Goal: Task Accomplishment & Management: Manage account settings

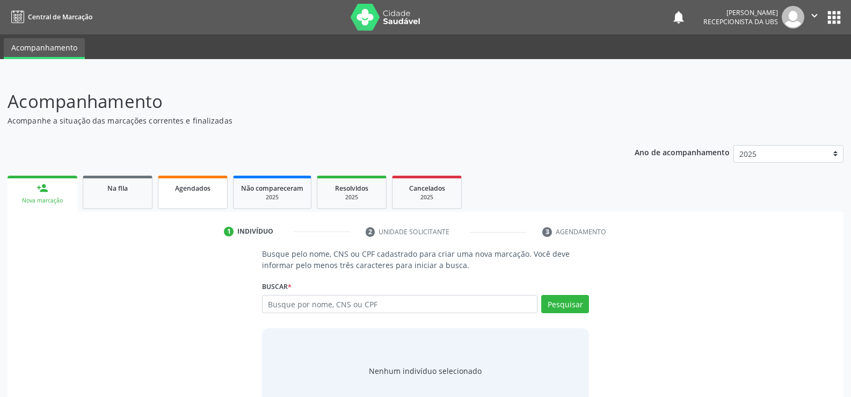
click at [202, 195] on link "Agendados" at bounding box center [193, 192] width 70 height 33
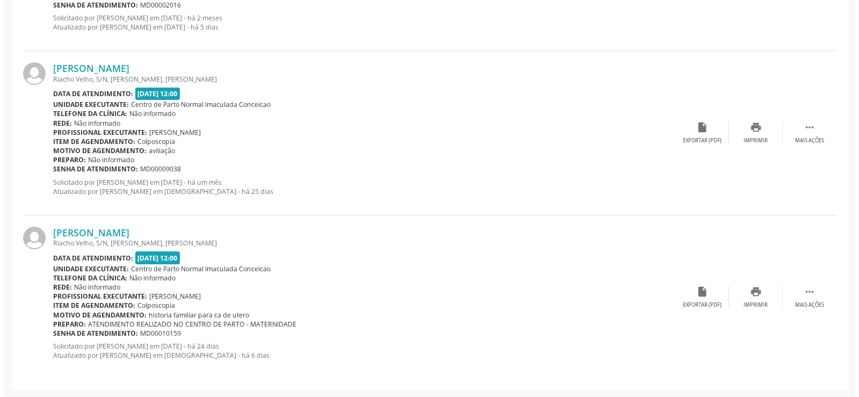
scroll to position [450, 0]
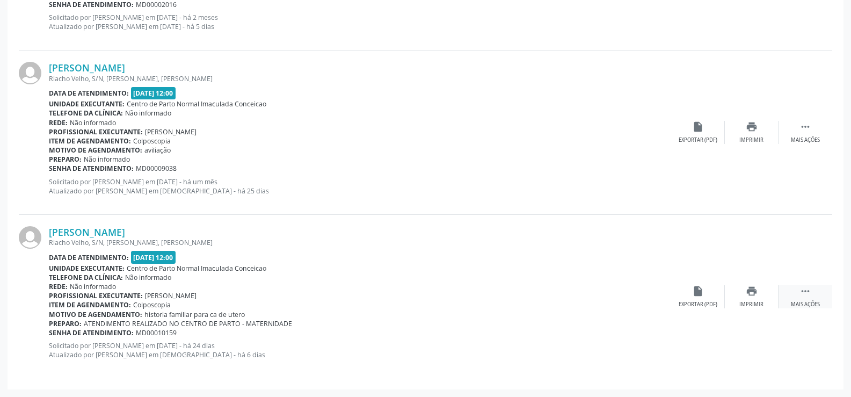
click at [803, 295] on icon "" at bounding box center [805, 291] width 12 height 12
click at [696, 293] on icon "cancel" at bounding box center [698, 291] width 12 height 12
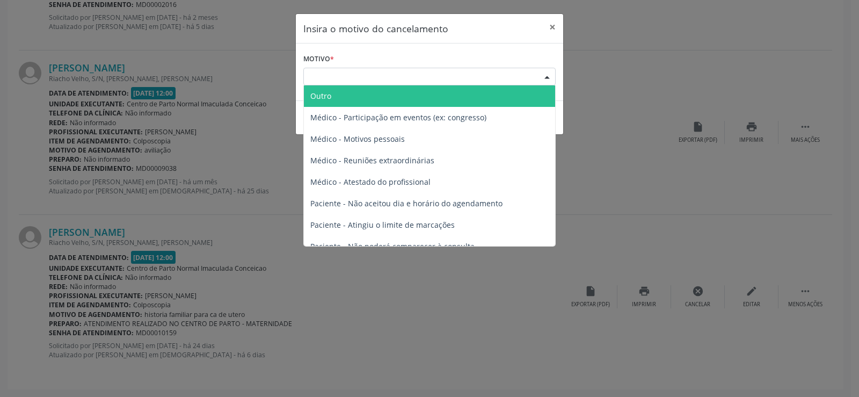
click at [549, 75] on div at bounding box center [547, 77] width 16 height 18
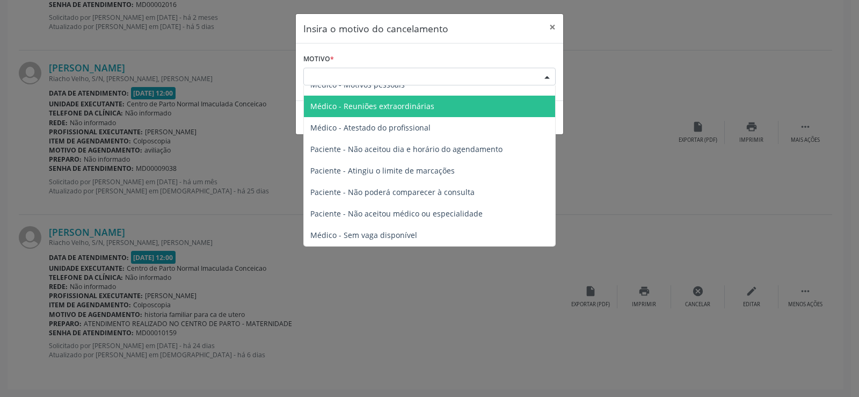
scroll to position [1, 0]
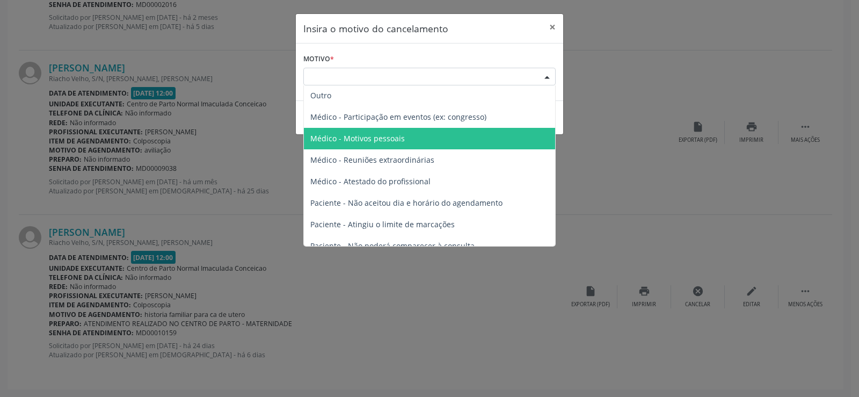
click at [386, 141] on span "Médico - Motivos pessoais" at bounding box center [357, 138] width 94 height 10
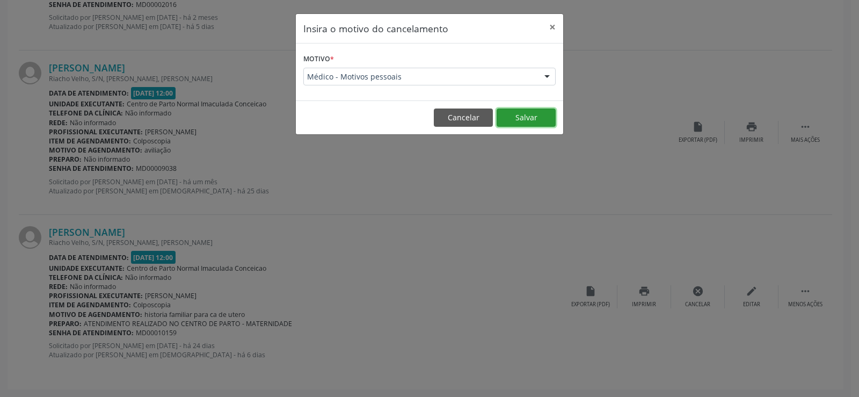
click at [529, 112] on button "Salvar" at bounding box center [526, 117] width 59 height 18
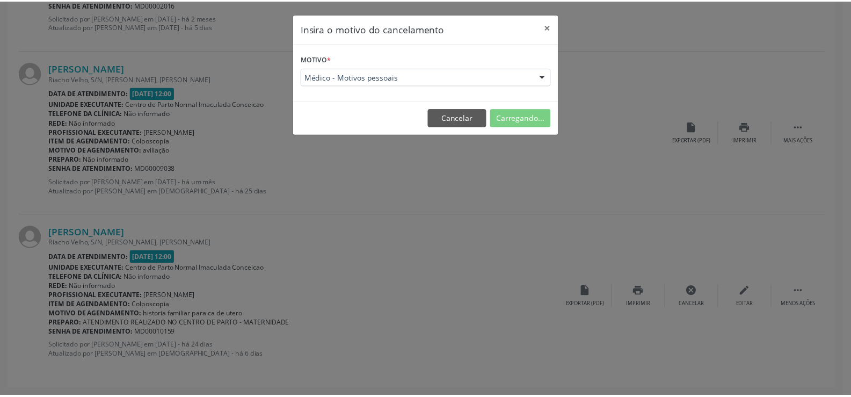
scroll to position [0, 0]
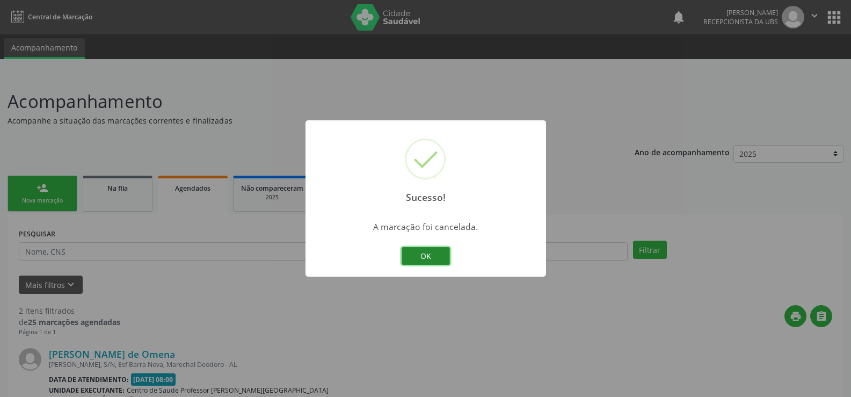
click at [428, 263] on button "OK" at bounding box center [426, 256] width 48 height 18
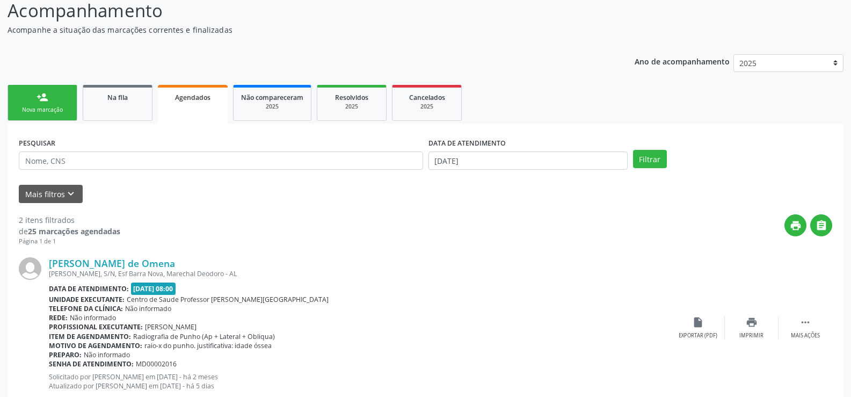
scroll to position [71, 0]
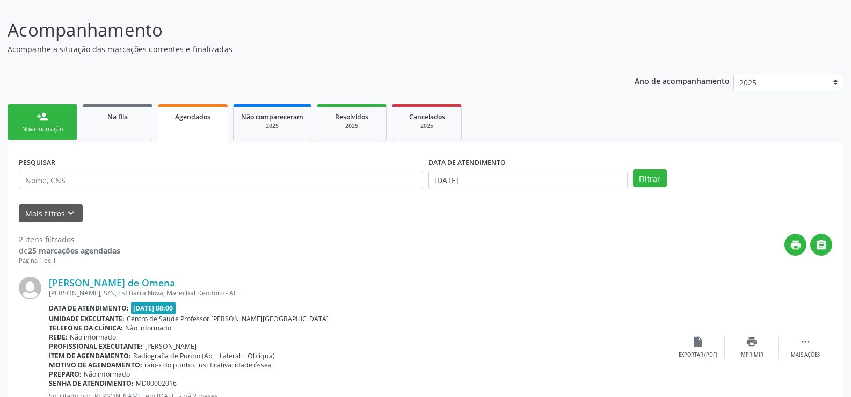
click at [188, 120] on span "Agendados" at bounding box center [192, 116] width 35 height 9
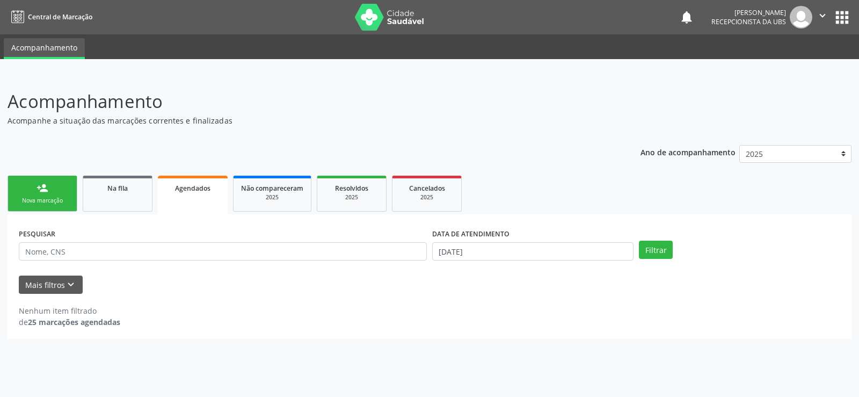
click at [185, 188] on span "Agendados" at bounding box center [192, 188] width 35 height 9
click at [646, 250] on button "Filtrar" at bounding box center [656, 249] width 34 height 18
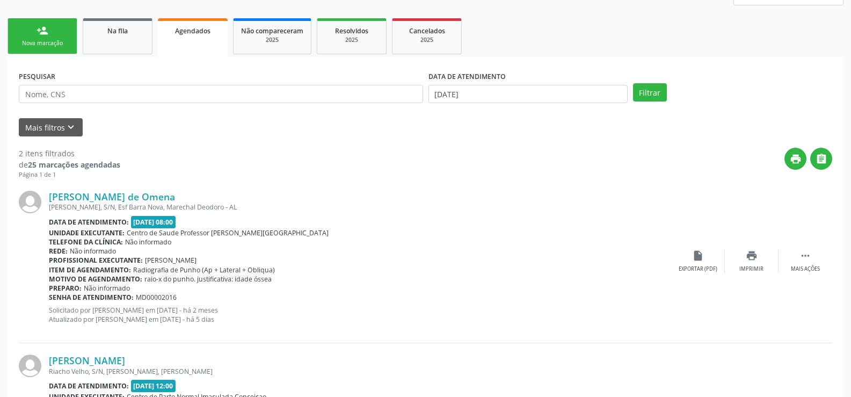
scroll to position [161, 0]
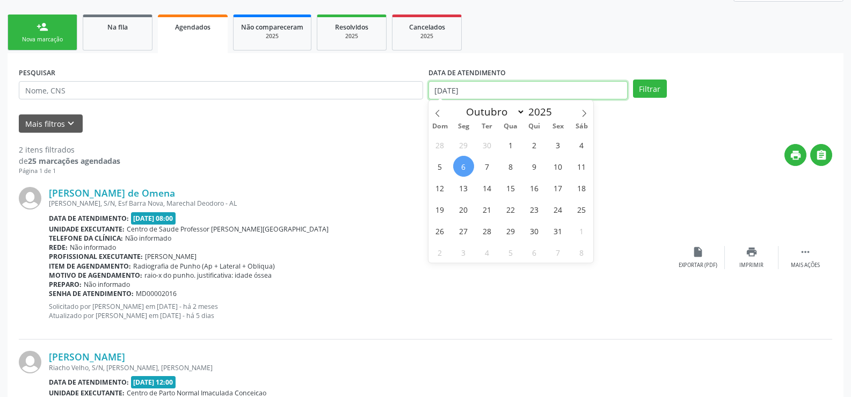
click at [530, 88] on input "[DATE]" at bounding box center [527, 90] width 199 height 18
click at [558, 231] on span "31" at bounding box center [558, 230] width 21 height 21
type input "[DATE]"
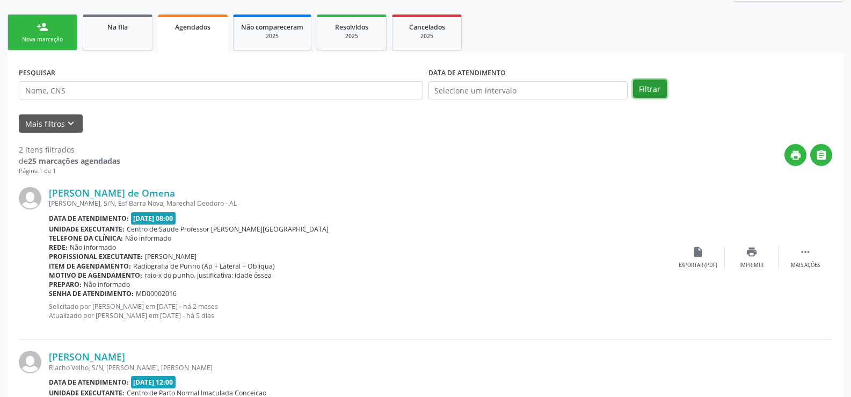
click at [645, 93] on button "Filtrar" at bounding box center [650, 88] width 34 height 18
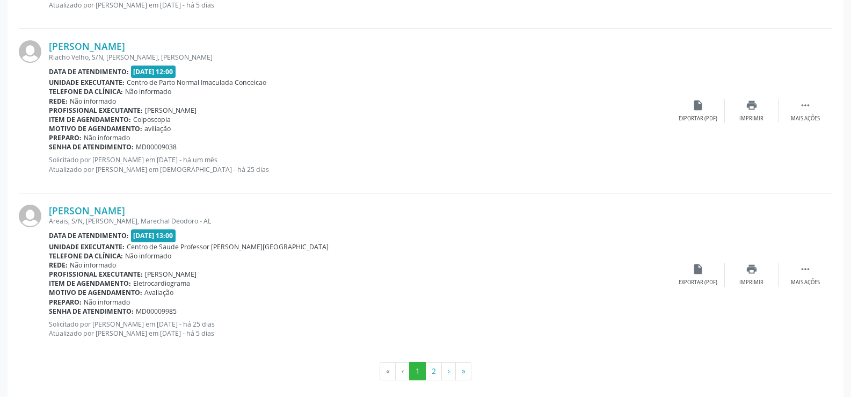
scroll to position [2448, 0]
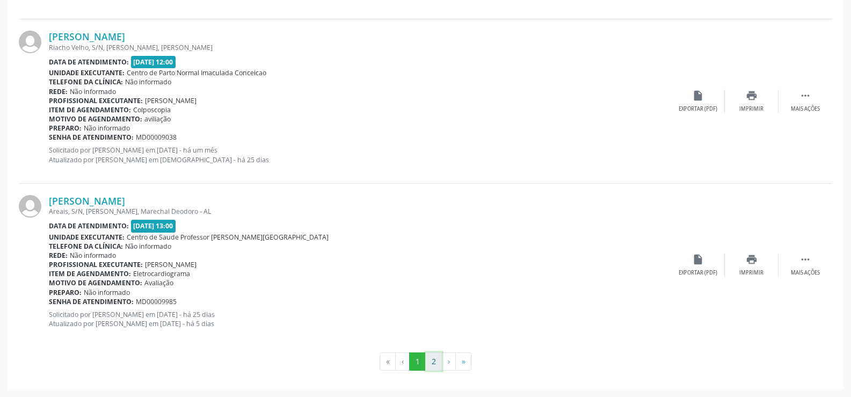
click at [429, 369] on button "2" at bounding box center [433, 361] width 17 height 18
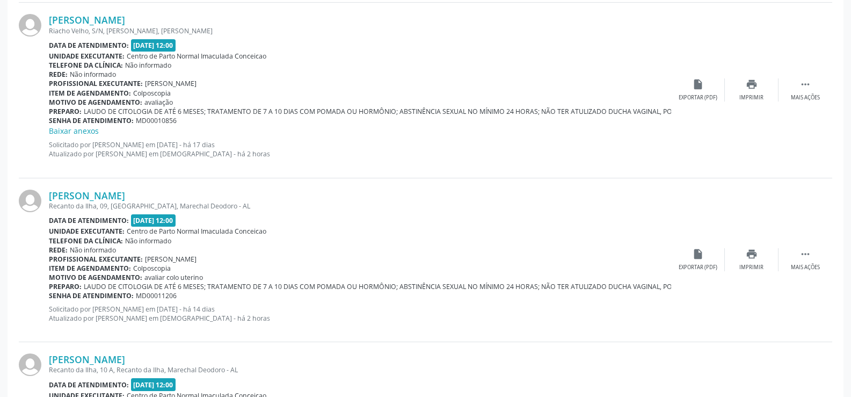
scroll to position [1111, 0]
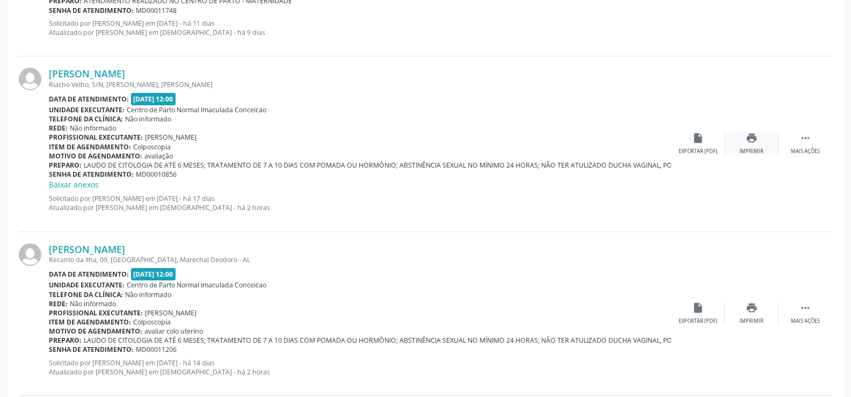
click at [750, 136] on icon "print" at bounding box center [752, 138] width 12 height 12
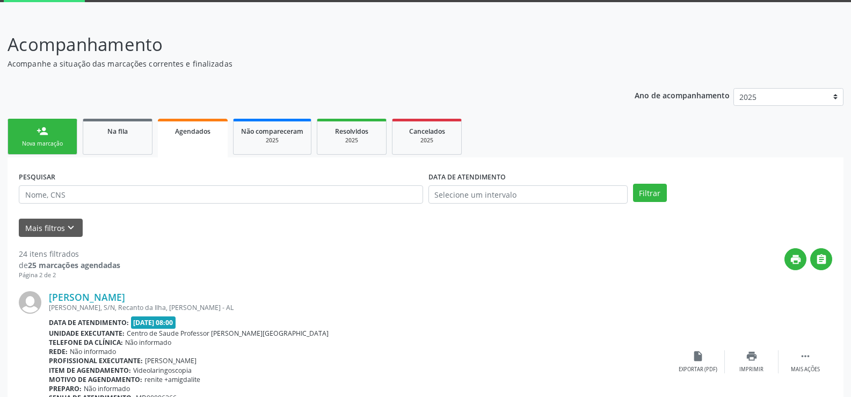
scroll to position [38, 0]
